Goal: Task Accomplishment & Management: Use online tool/utility

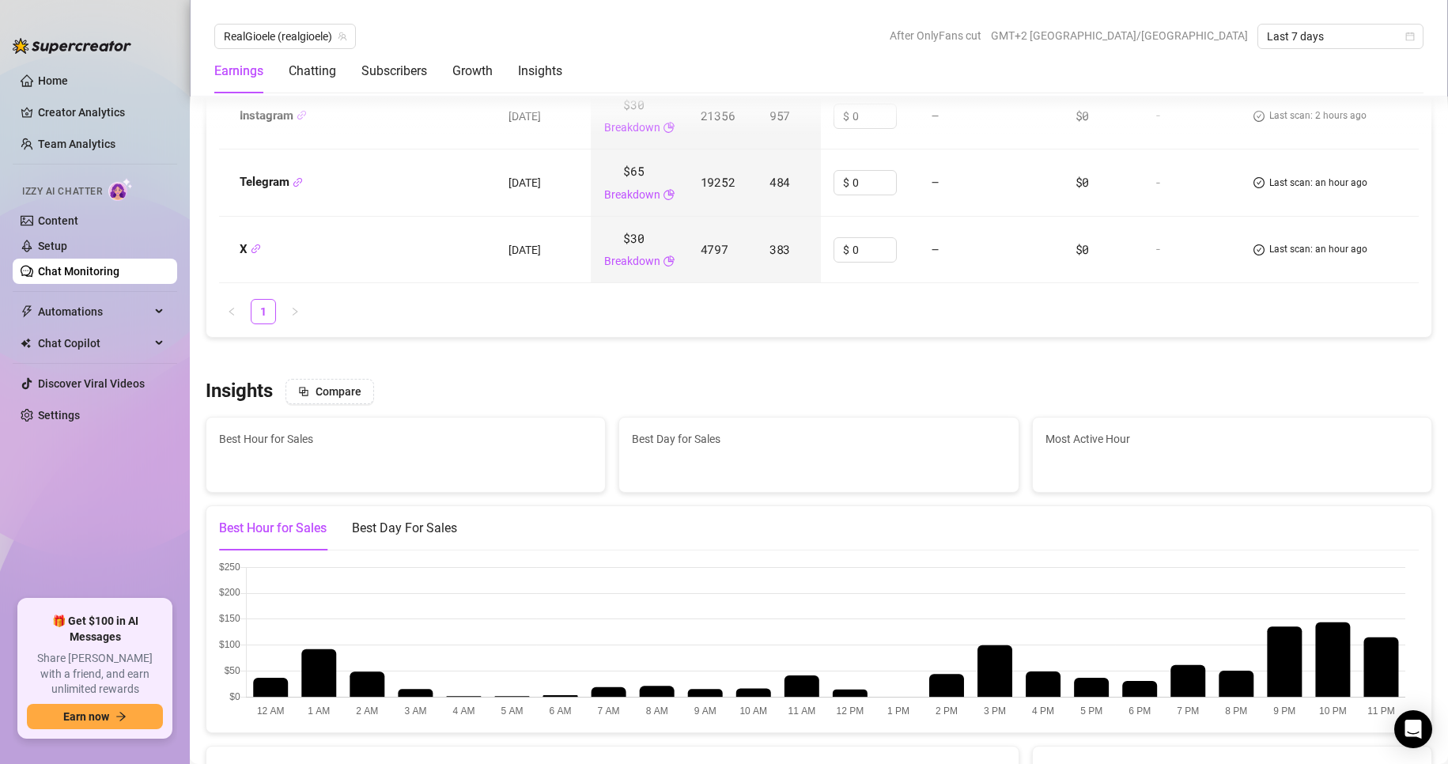
scroll to position [2390, 0]
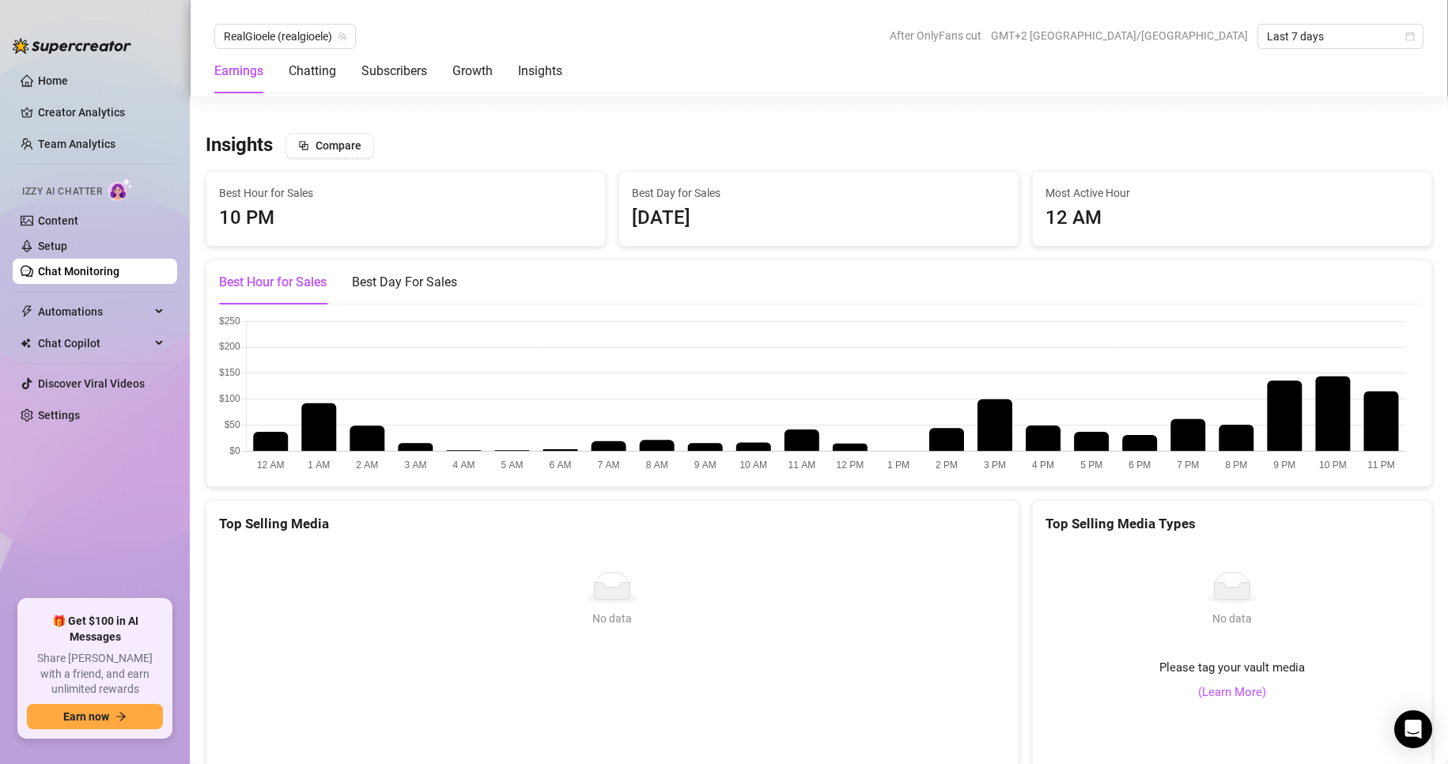
click at [1292, 408] on canvas at bounding box center [812, 395] width 1187 height 158
click at [1370, 396] on canvas at bounding box center [812, 395] width 1187 height 158
click at [426, 272] on div "Best Day For Sales" at bounding box center [404, 282] width 105 height 44
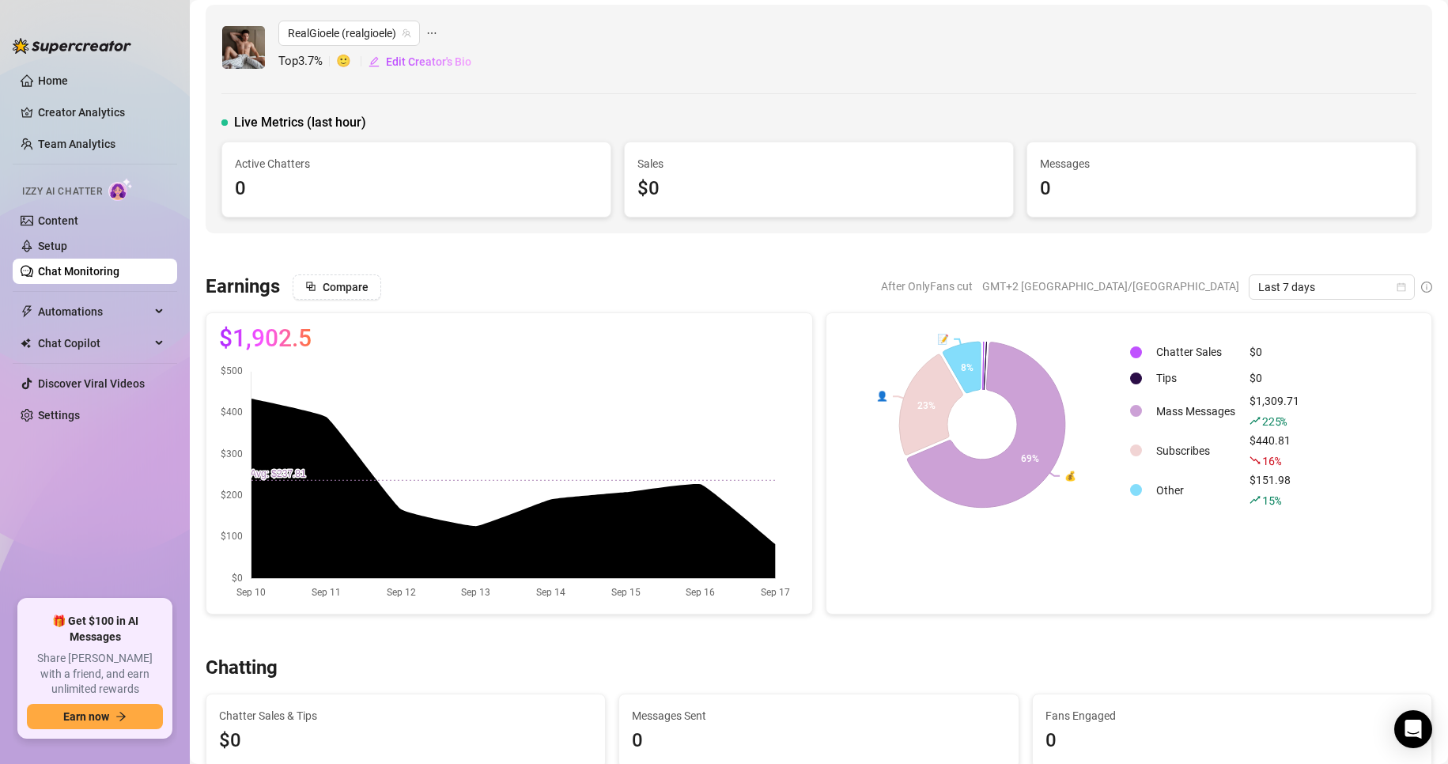
scroll to position [0, 0]
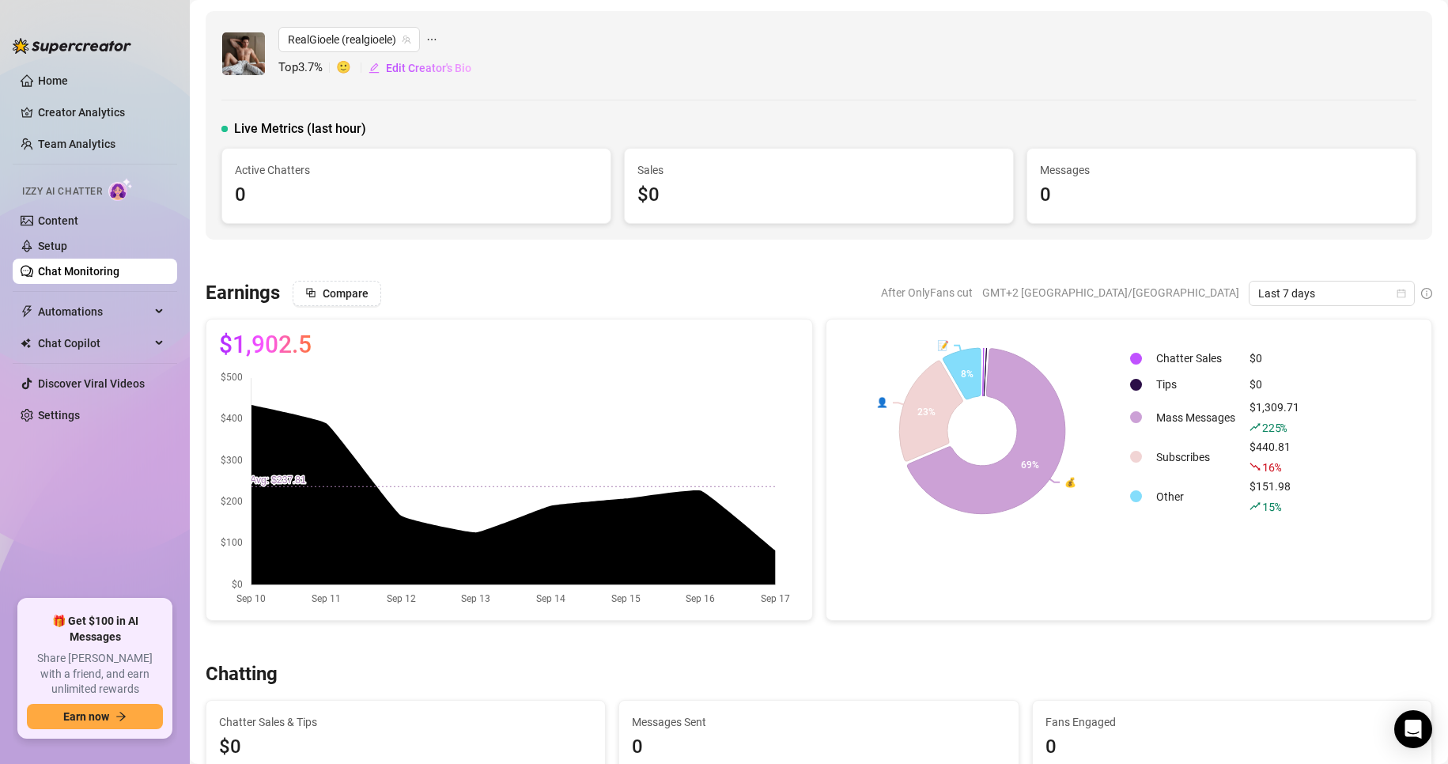
click at [721, 354] on div "$1,902.5" at bounding box center [509, 344] width 581 height 25
click at [125, 107] on link "Creator Analytics" at bounding box center [101, 112] width 127 height 25
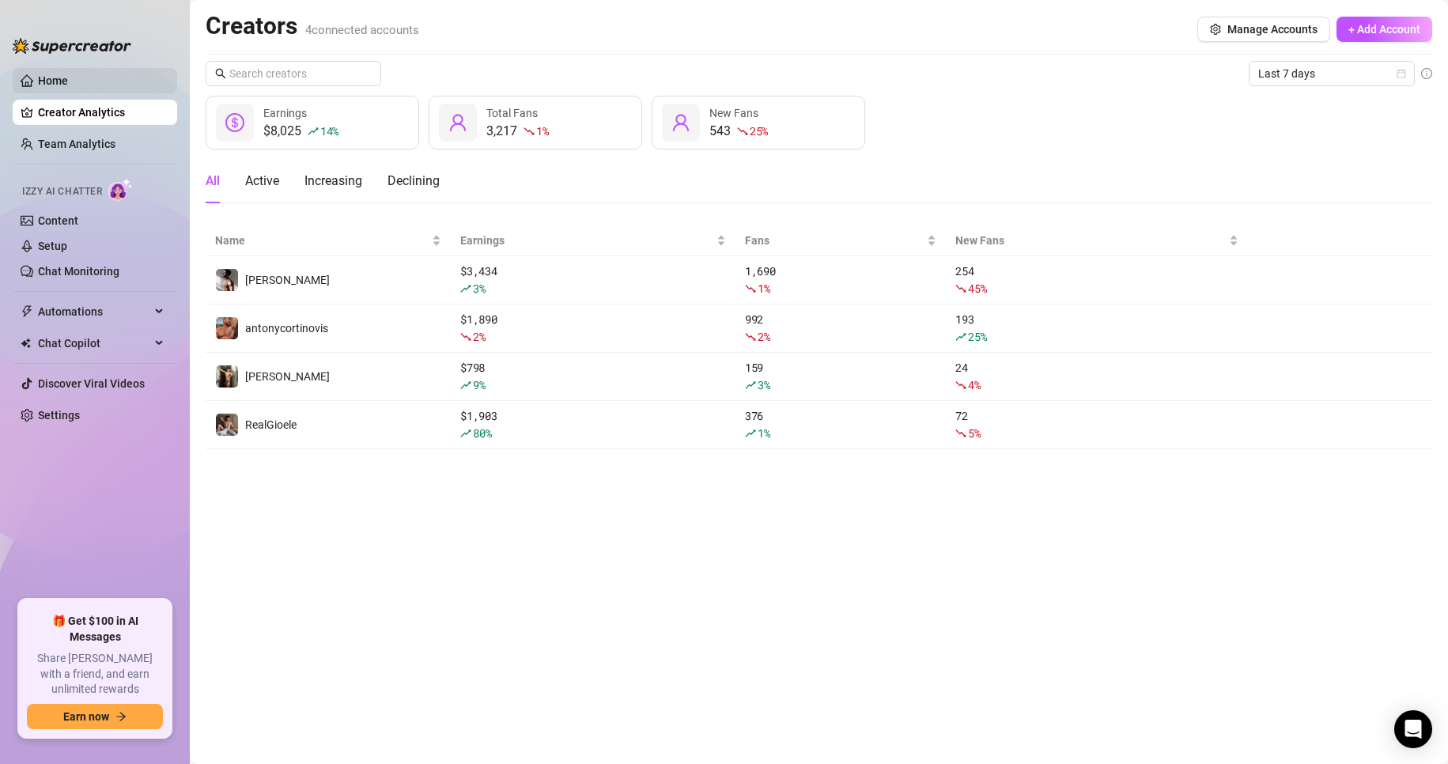
click at [68, 87] on link "Home" at bounding box center [53, 80] width 30 height 13
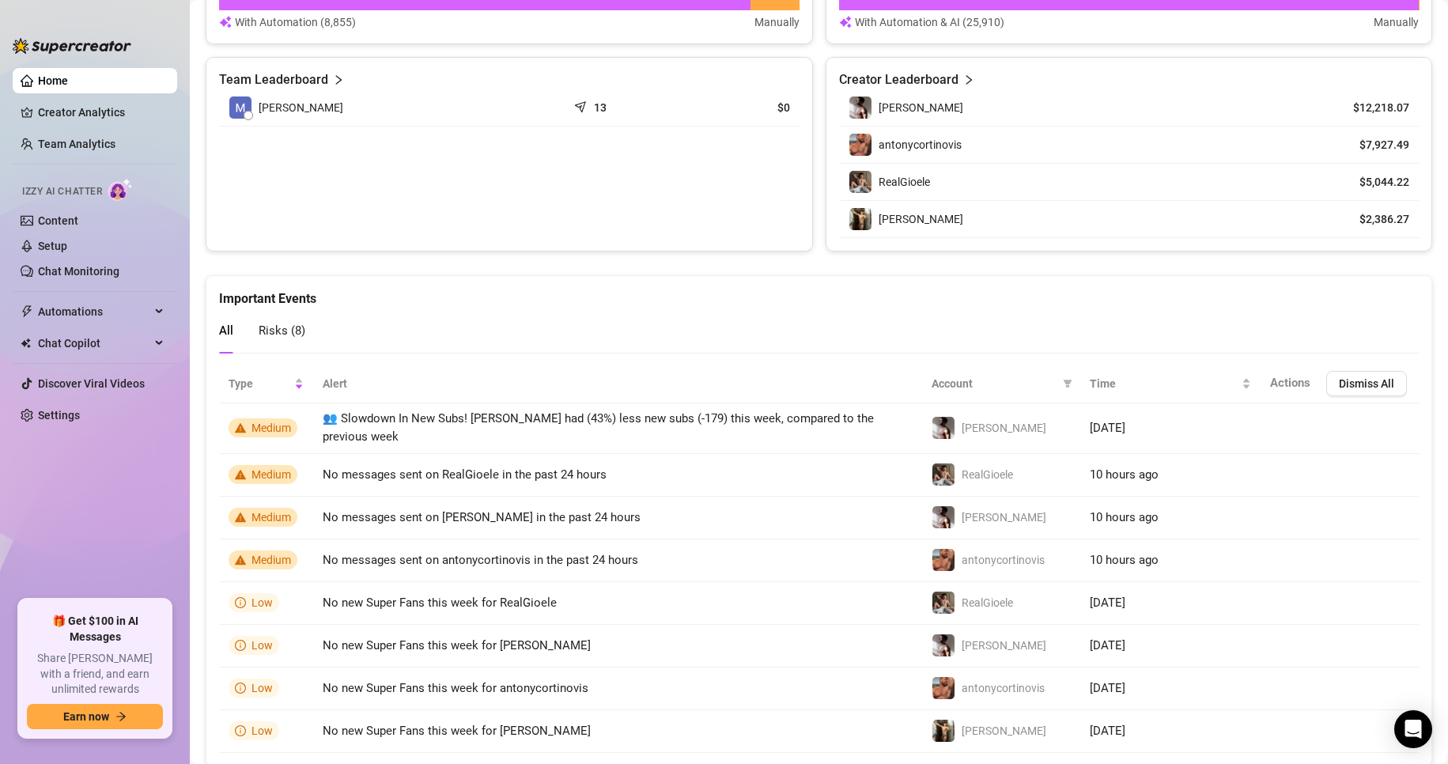
scroll to position [633, 0]
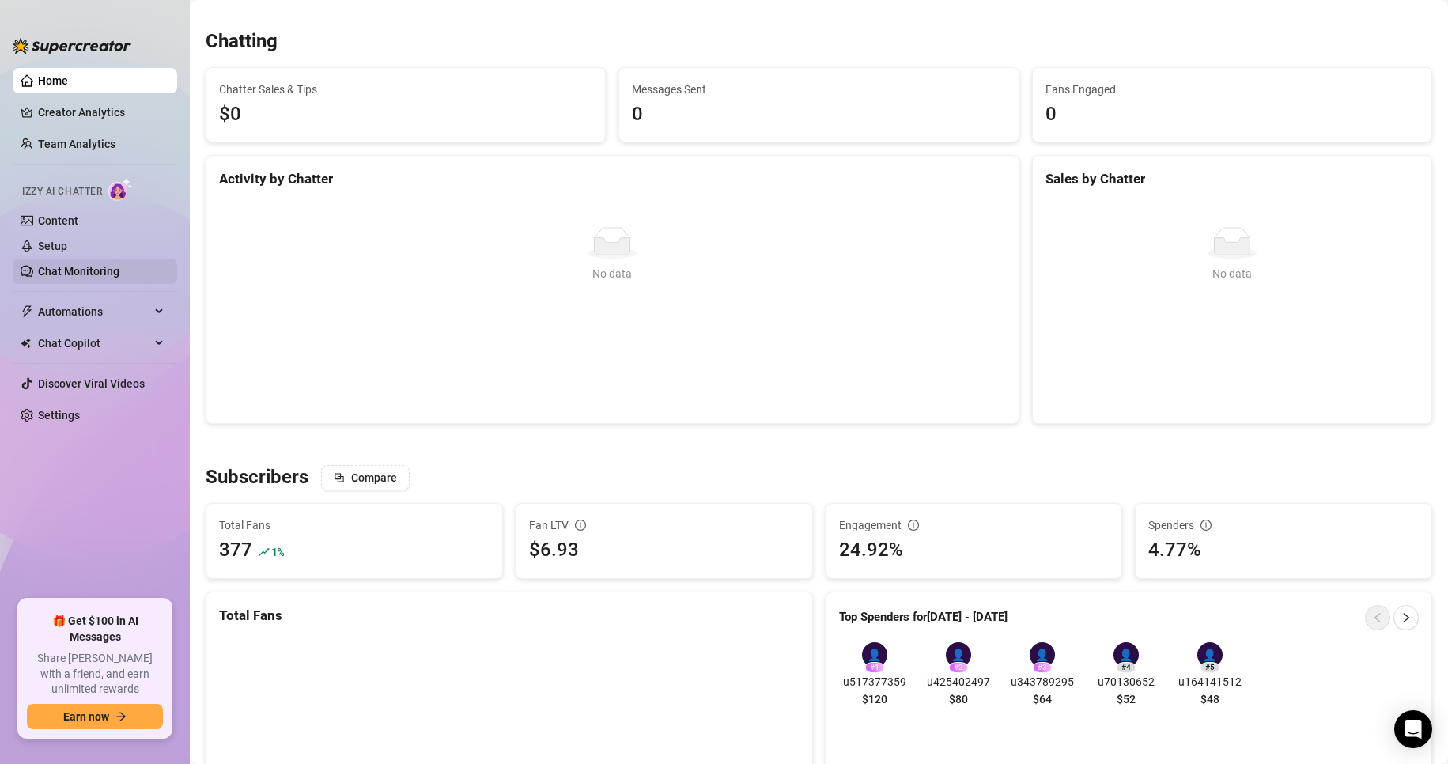
click at [118, 278] on link "Chat Monitoring" at bounding box center [78, 271] width 81 height 13
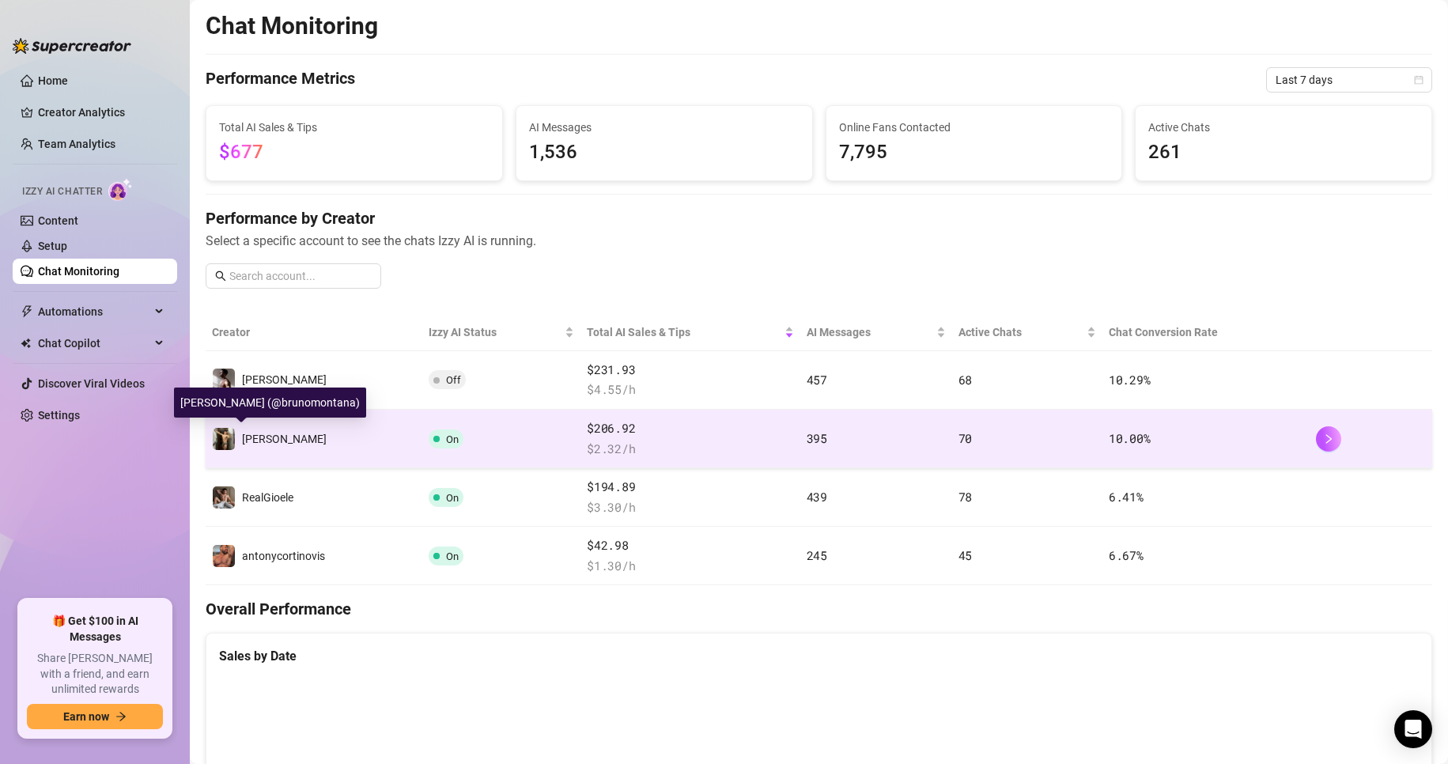
click at [256, 437] on span "[PERSON_NAME]" at bounding box center [284, 439] width 85 height 13
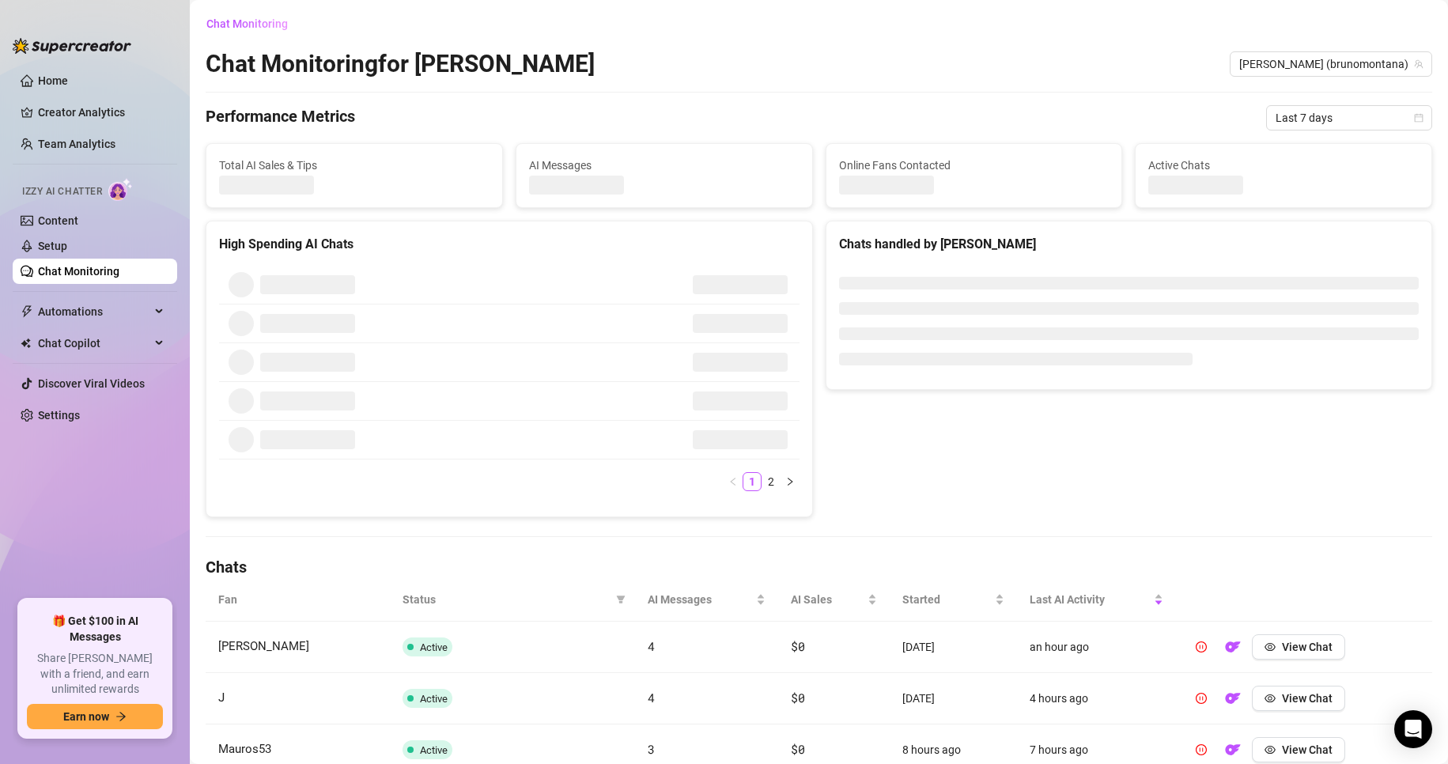
click at [119, 267] on link "Chat Monitoring" at bounding box center [78, 271] width 81 height 13
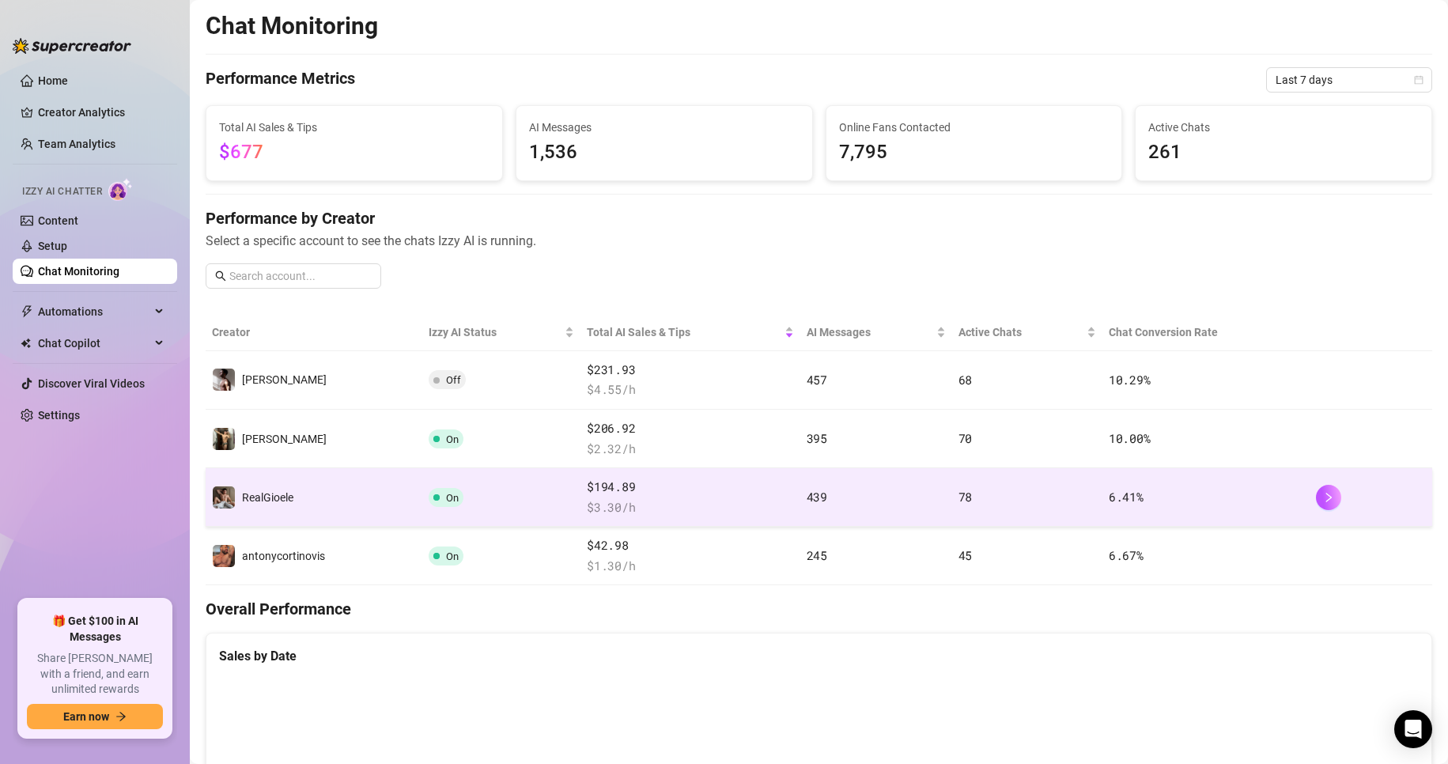
click at [284, 483] on td "RealGioele" at bounding box center [314, 497] width 217 height 59
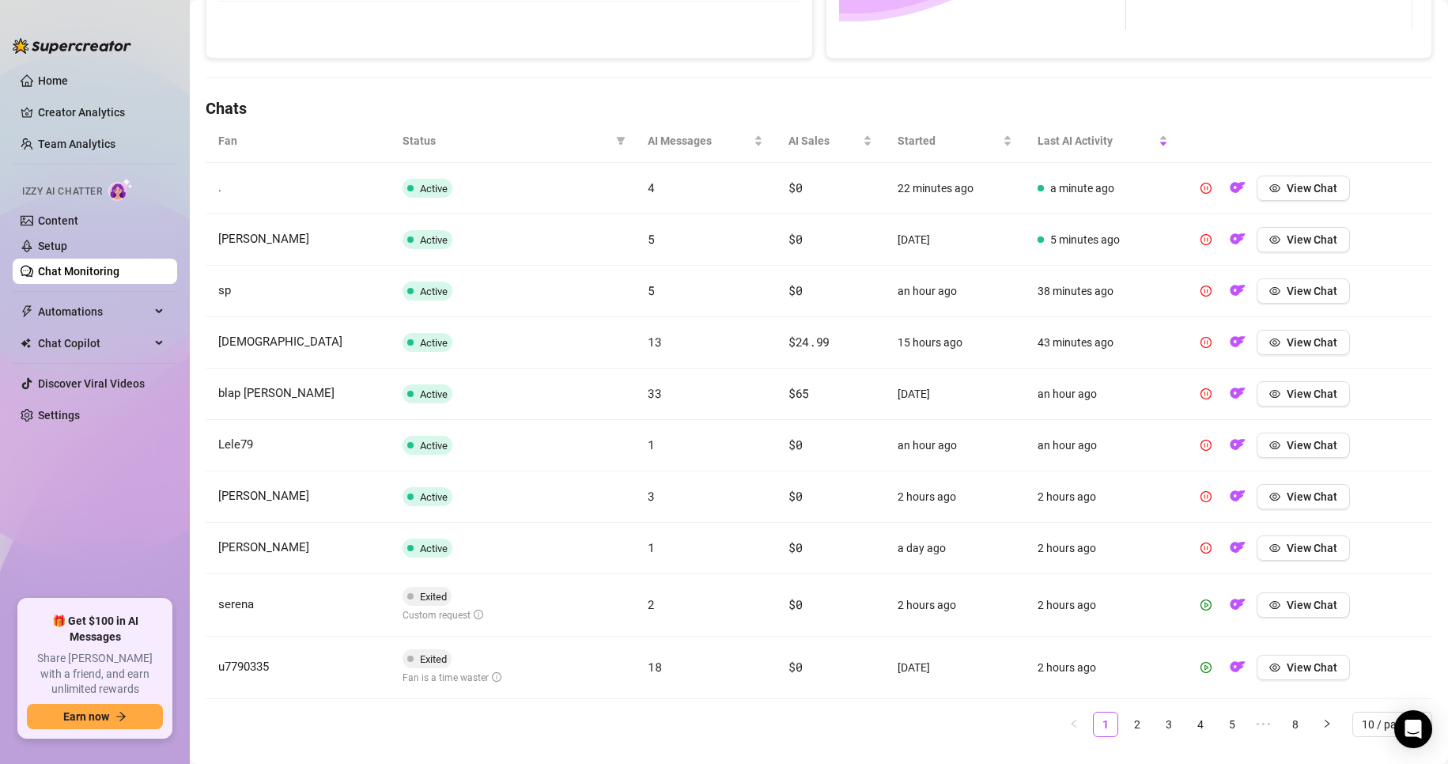
scroll to position [475, 0]
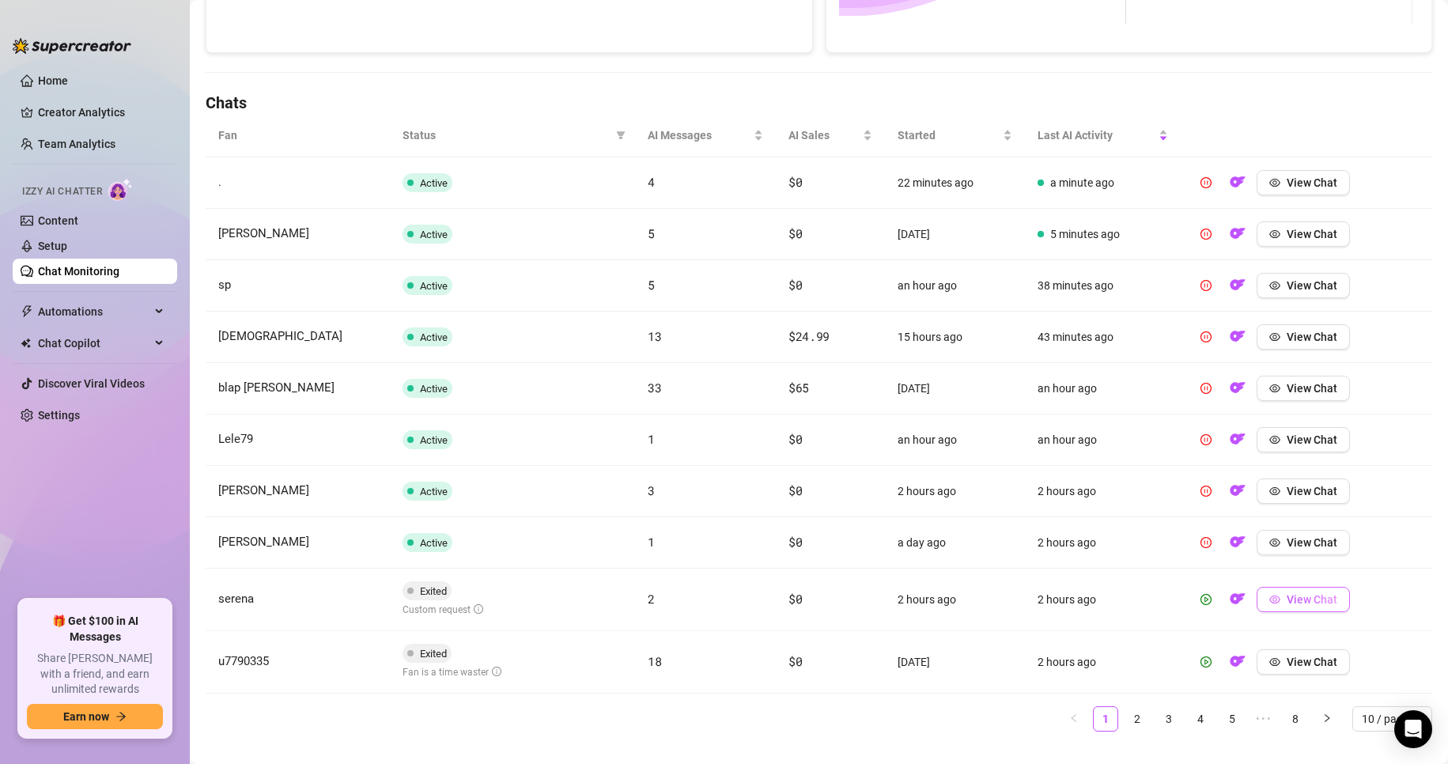
click at [1287, 595] on span "View Chat" at bounding box center [1312, 599] width 51 height 13
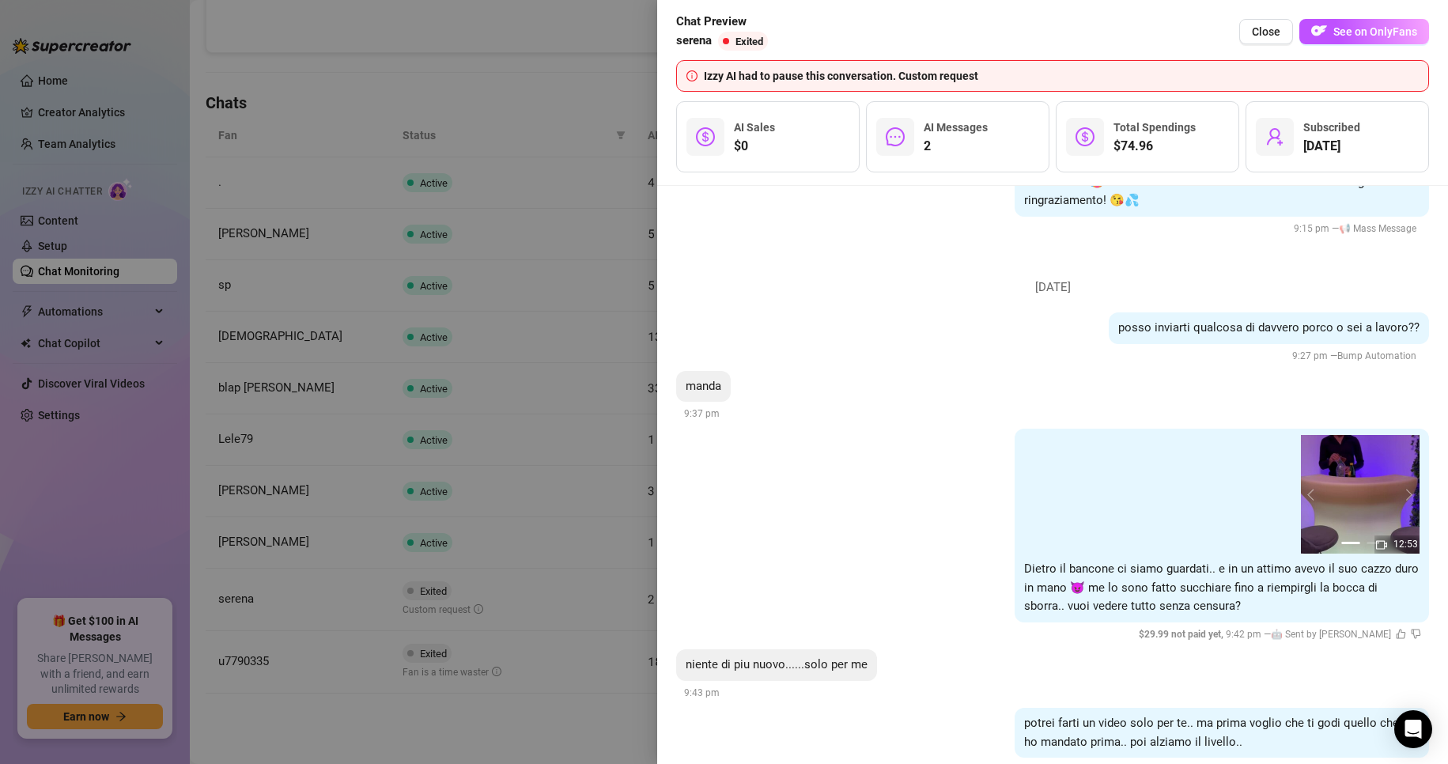
scroll to position [1153, 0]
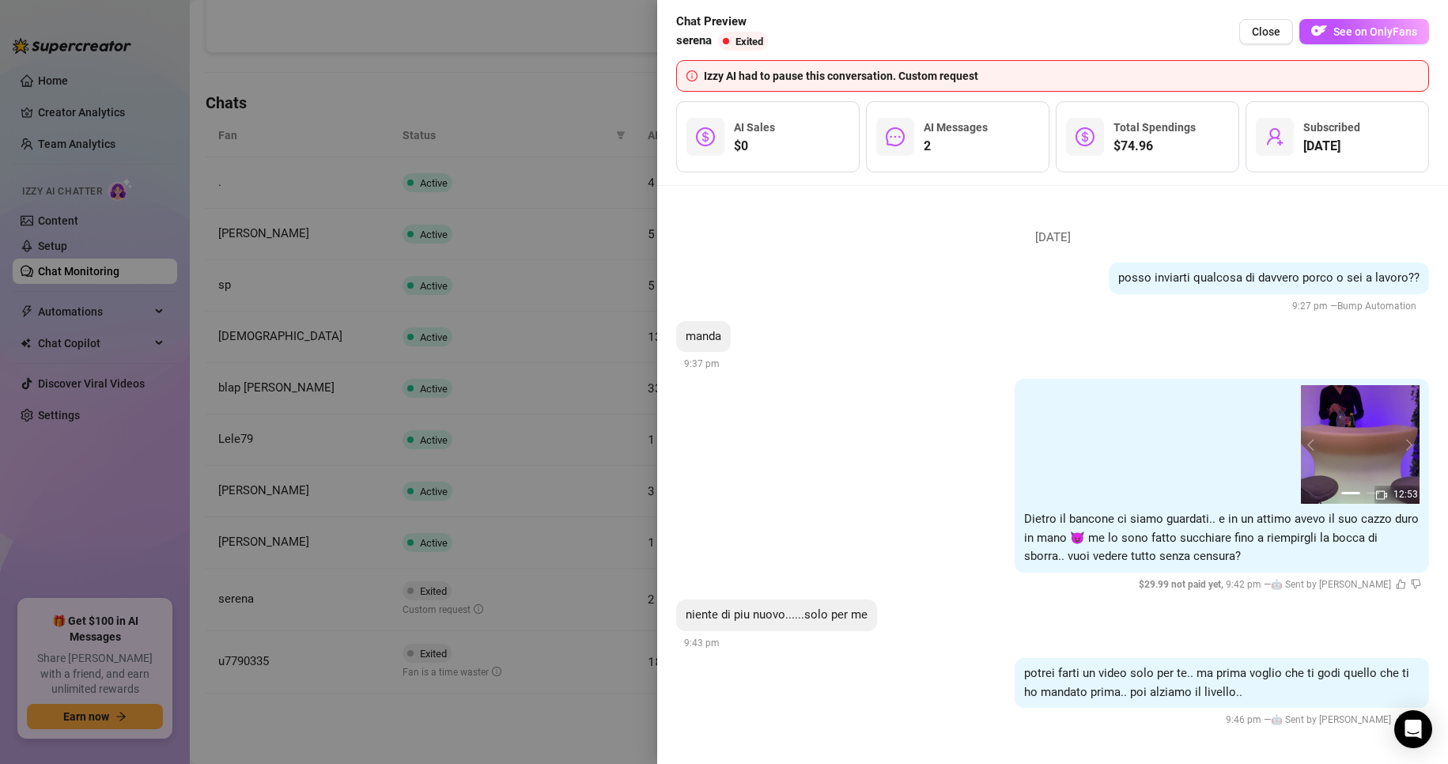
click at [535, 505] on div at bounding box center [724, 382] width 1448 height 764
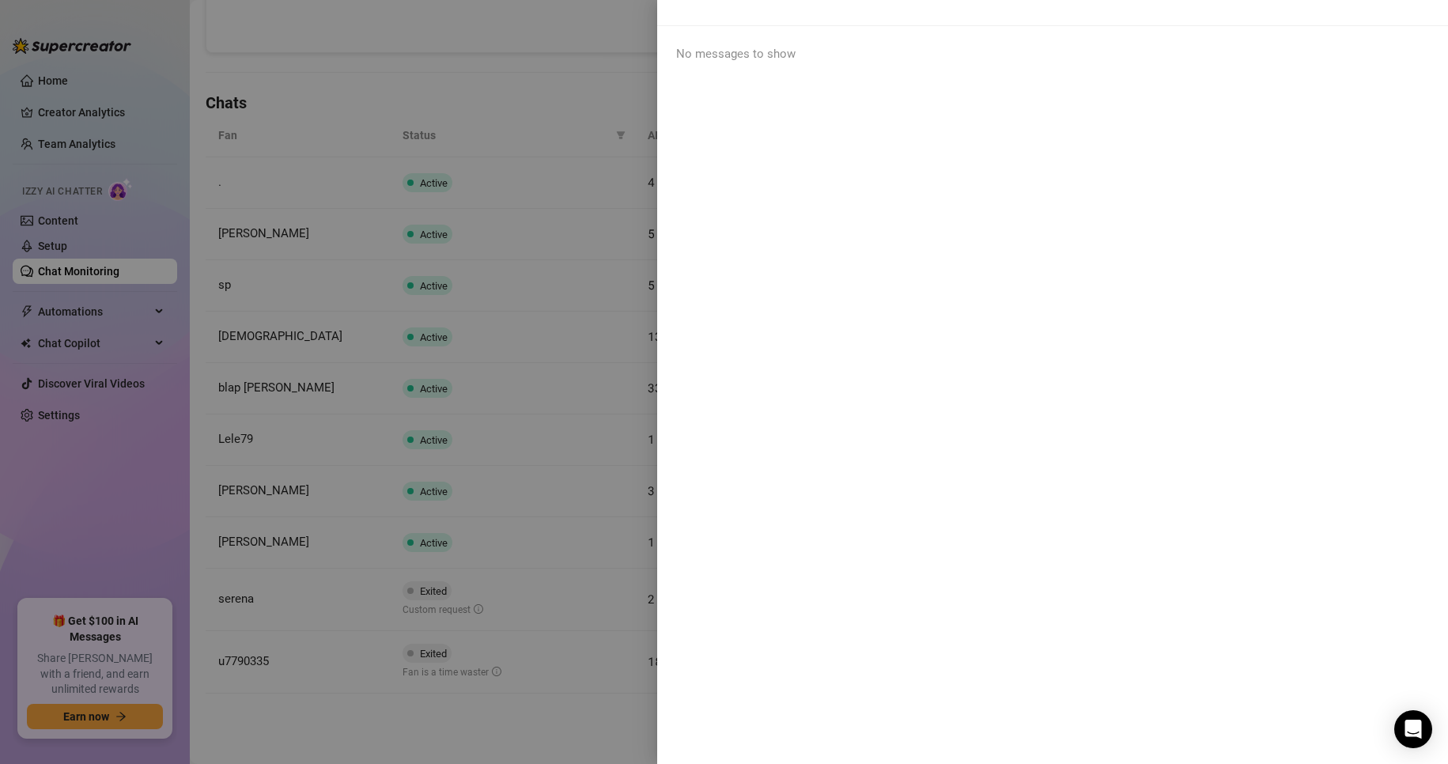
scroll to position [0, 0]
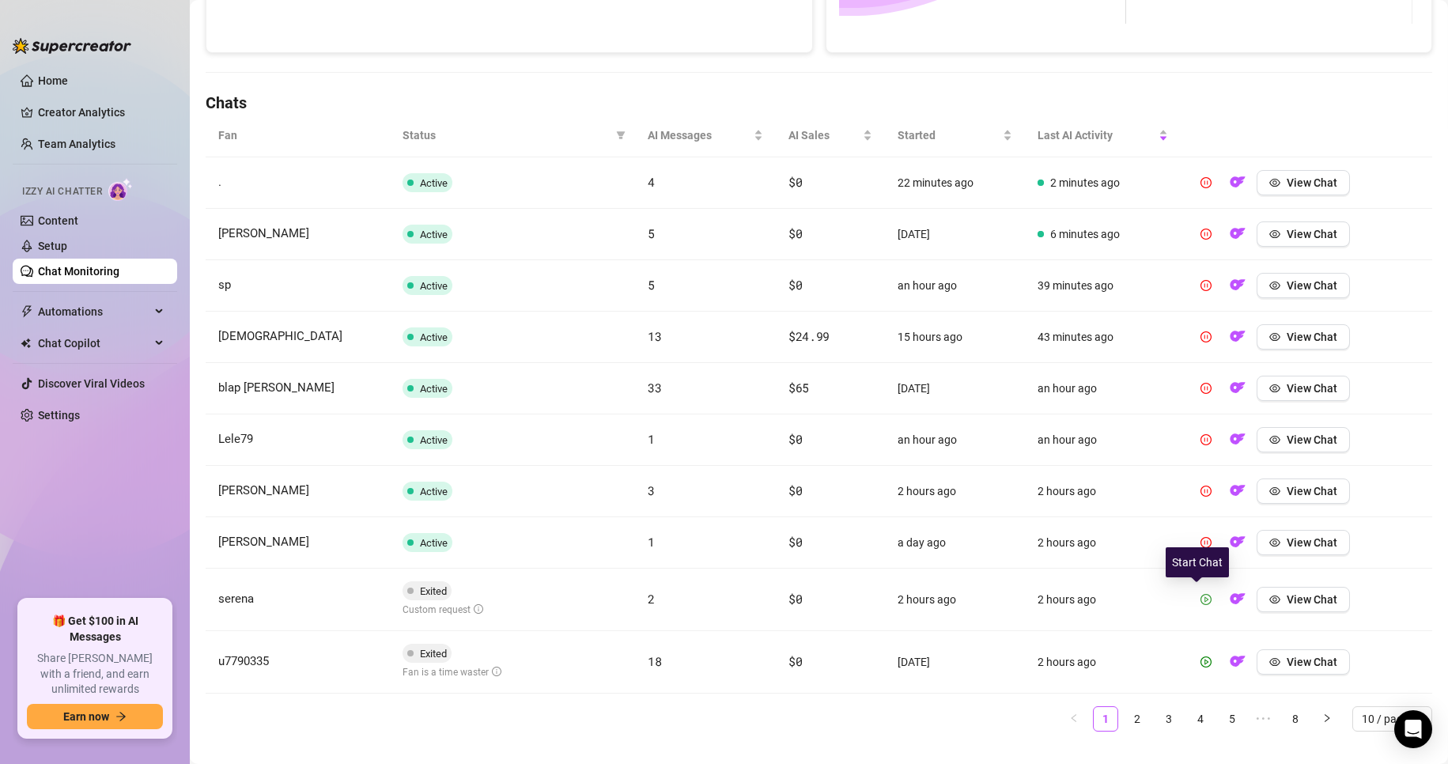
click at [1201, 601] on icon "play-circle" at bounding box center [1206, 599] width 11 height 11
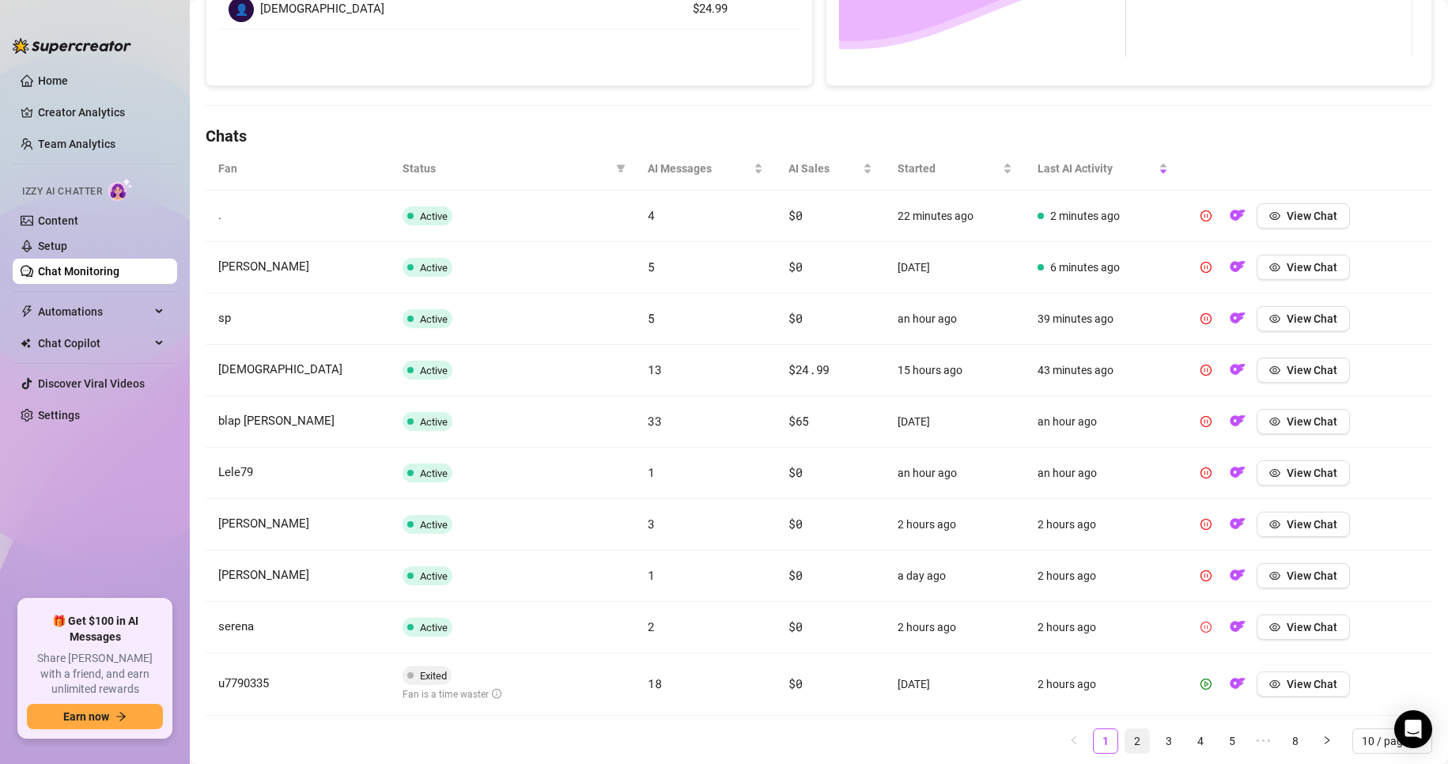
scroll to position [491, 0]
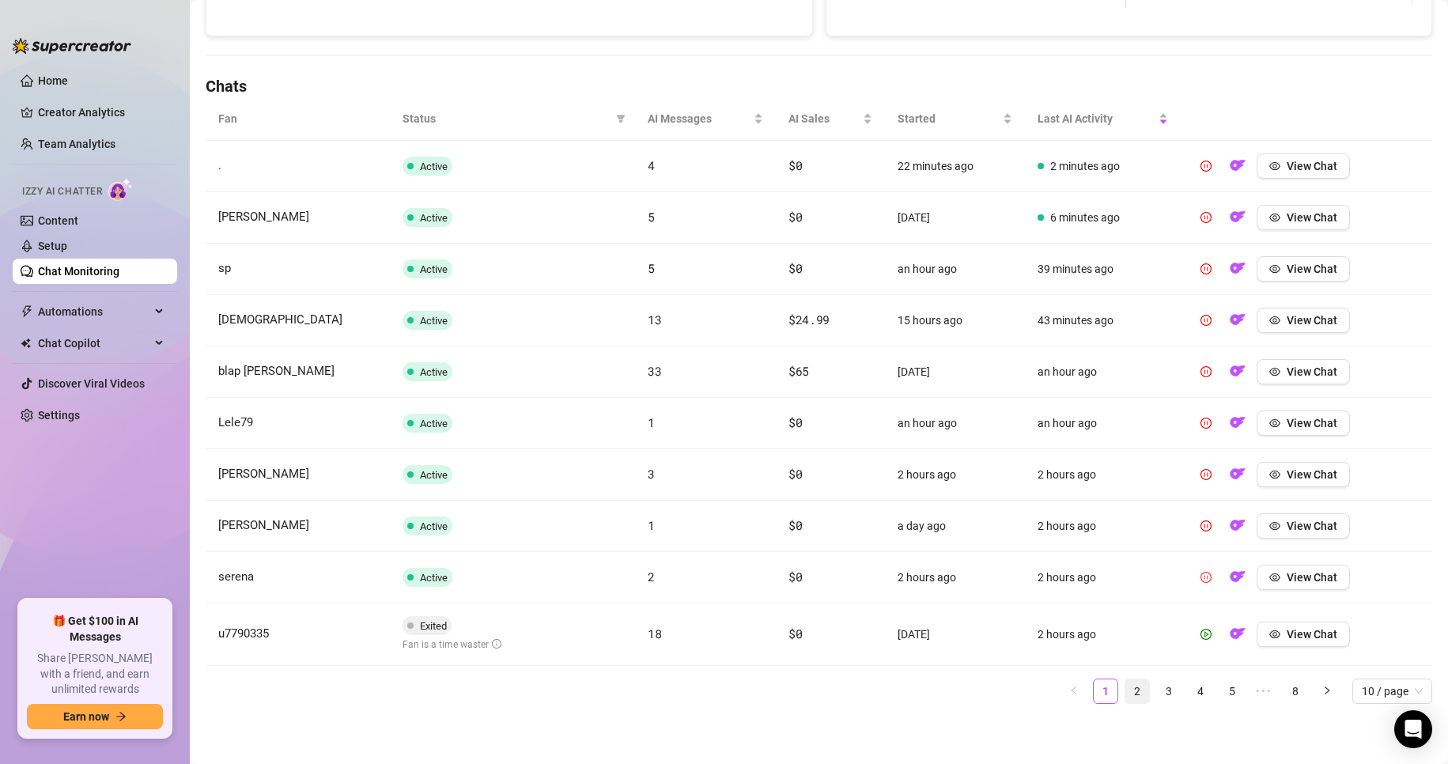
click at [1126, 687] on link "2" at bounding box center [1138, 692] width 24 height 24
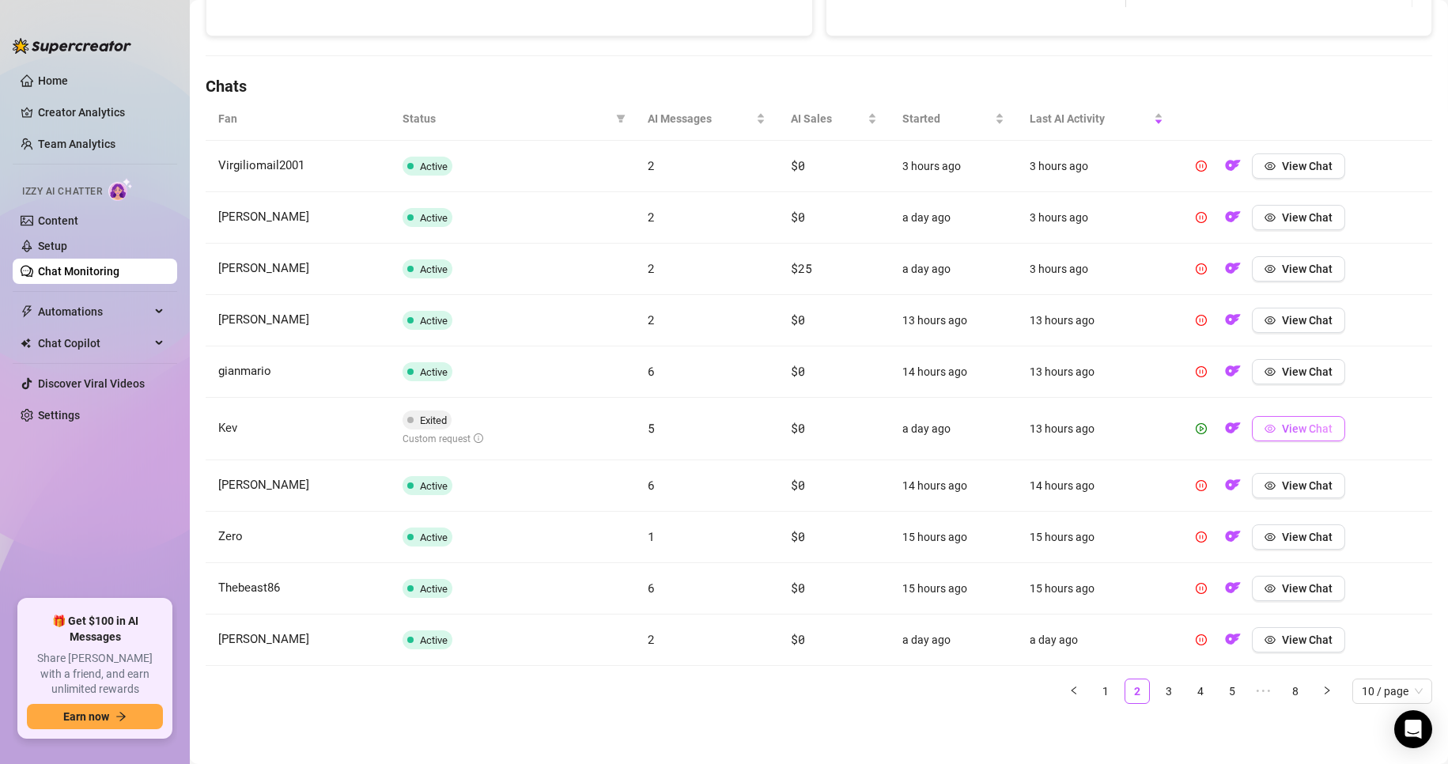
click at [1267, 428] on button "View Chat" at bounding box center [1298, 428] width 93 height 25
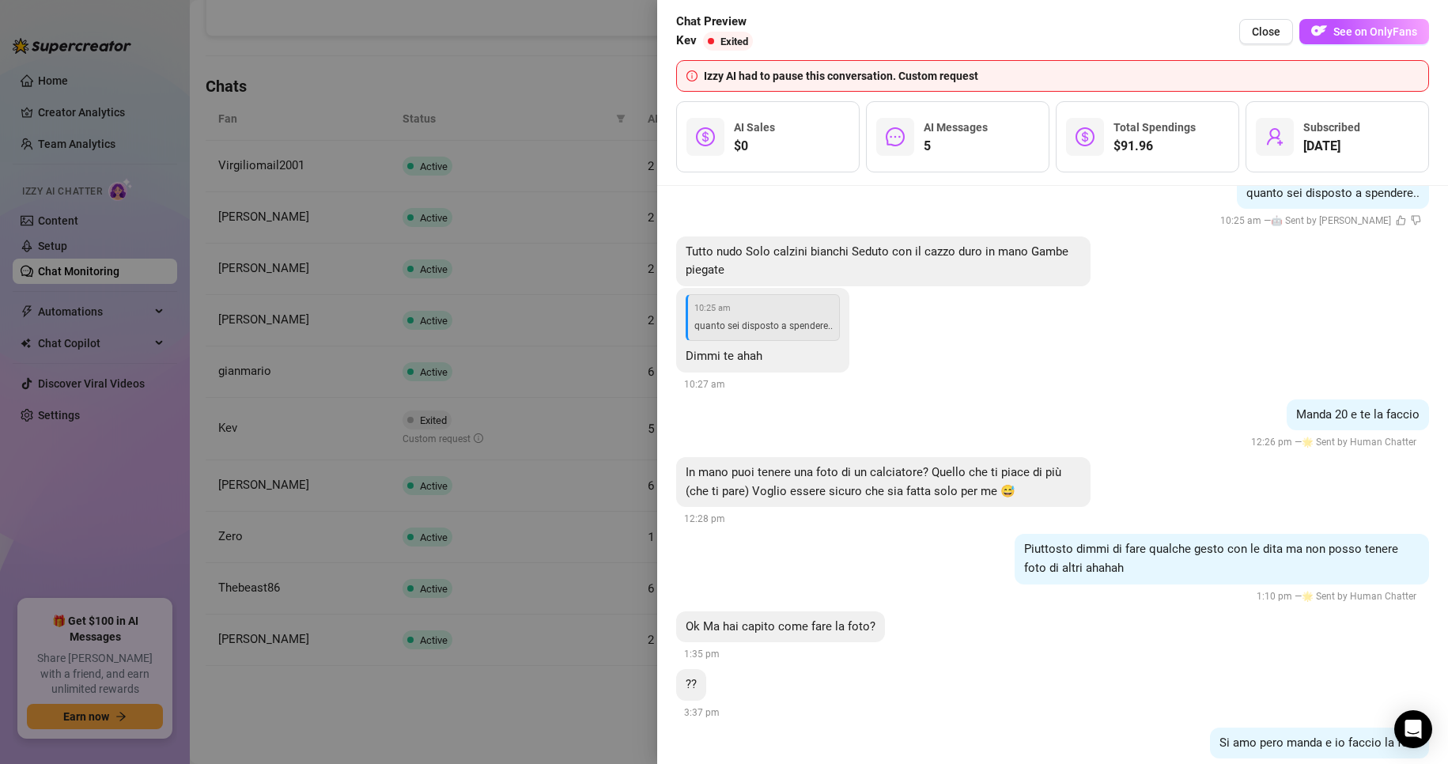
scroll to position [1892, 0]
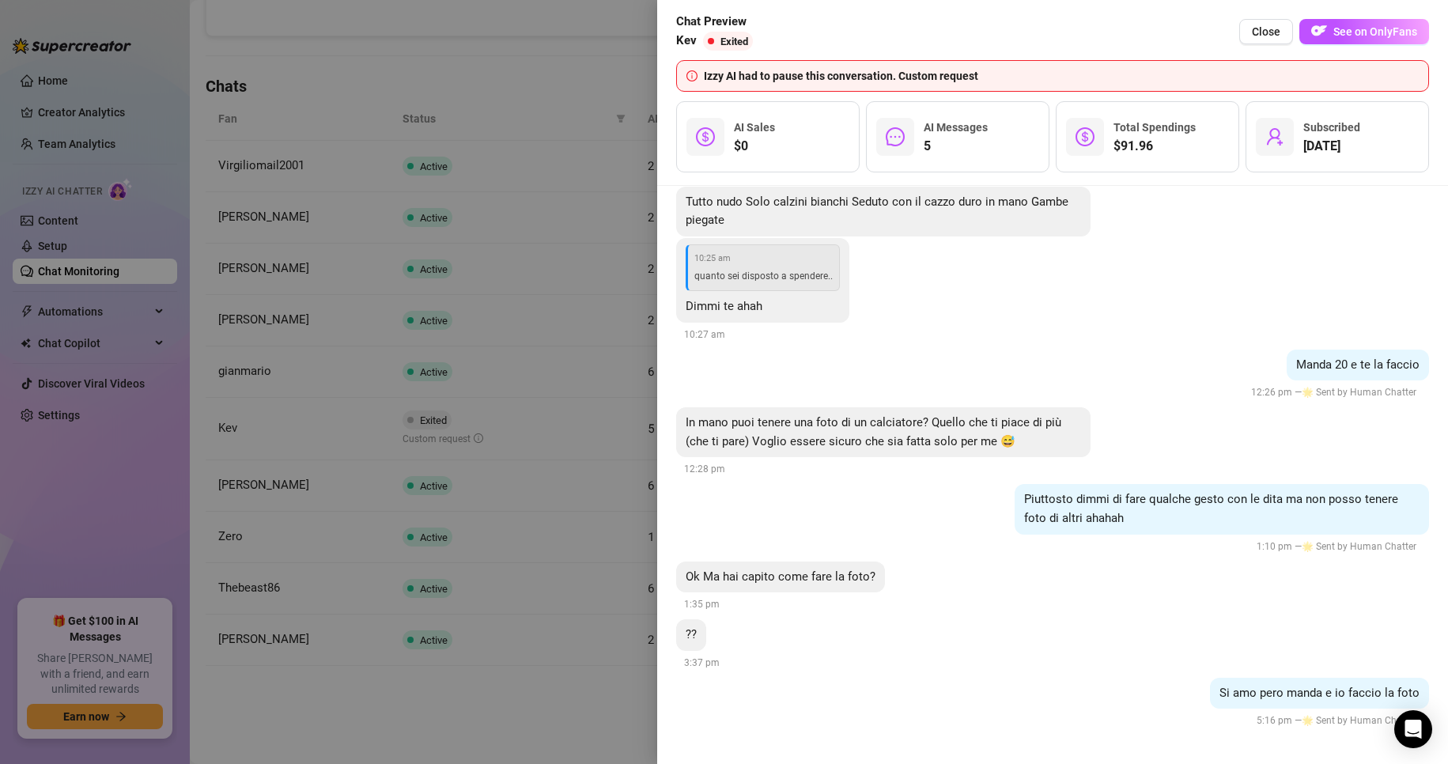
click at [540, 423] on div at bounding box center [724, 382] width 1448 height 764
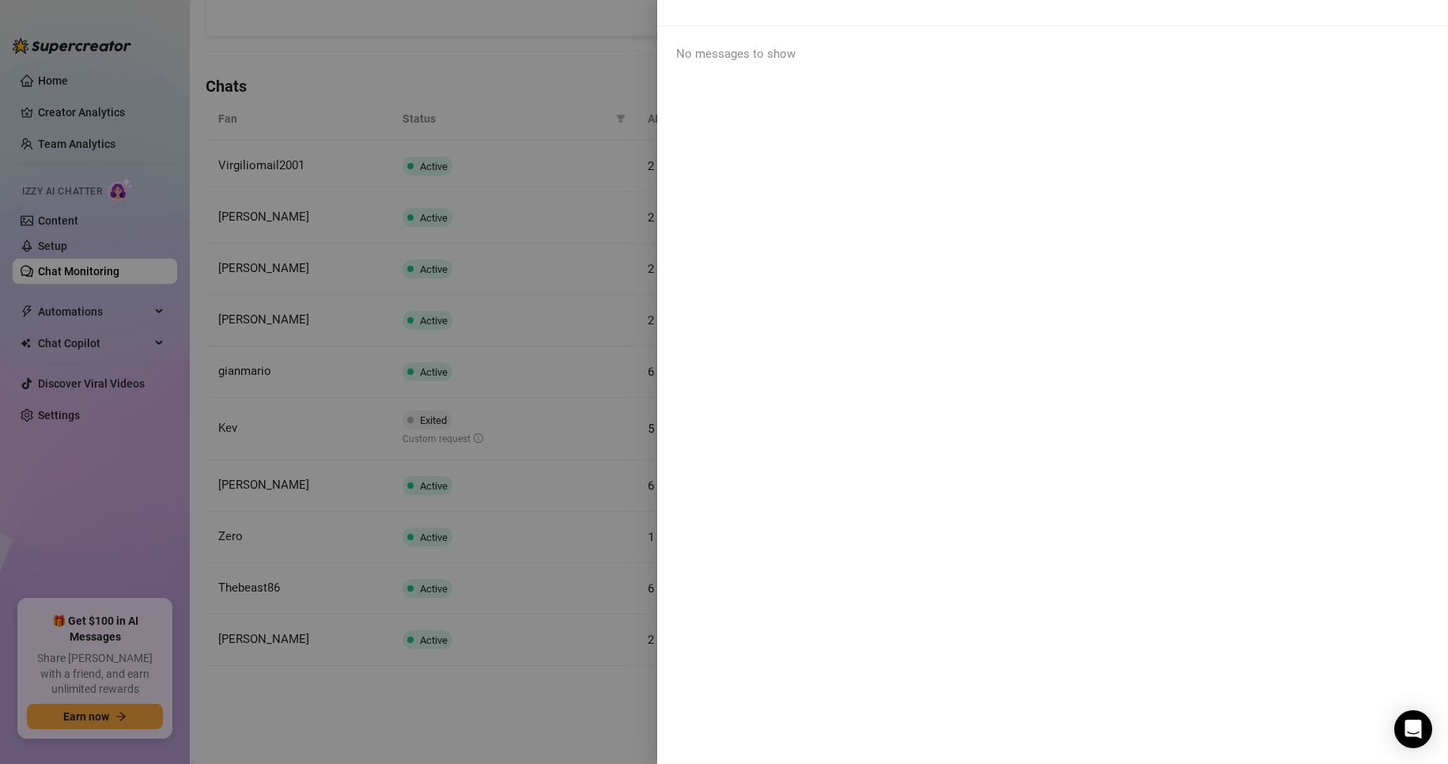
scroll to position [0, 0]
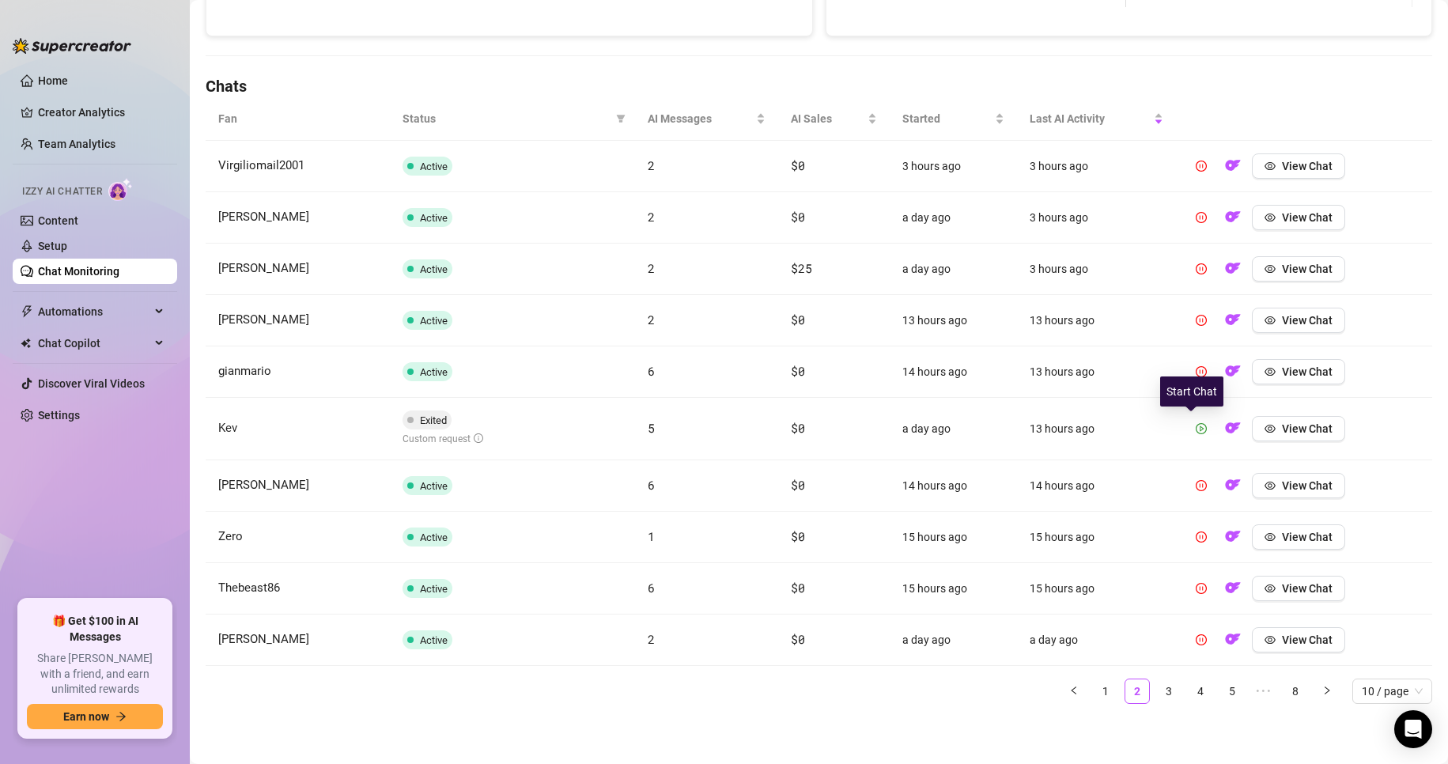
click at [1189, 431] on button "button" at bounding box center [1201, 428] width 25 height 25
click at [1157, 691] on link "3" at bounding box center [1169, 692] width 24 height 24
